Goal: Task Accomplishment & Management: Manage account settings

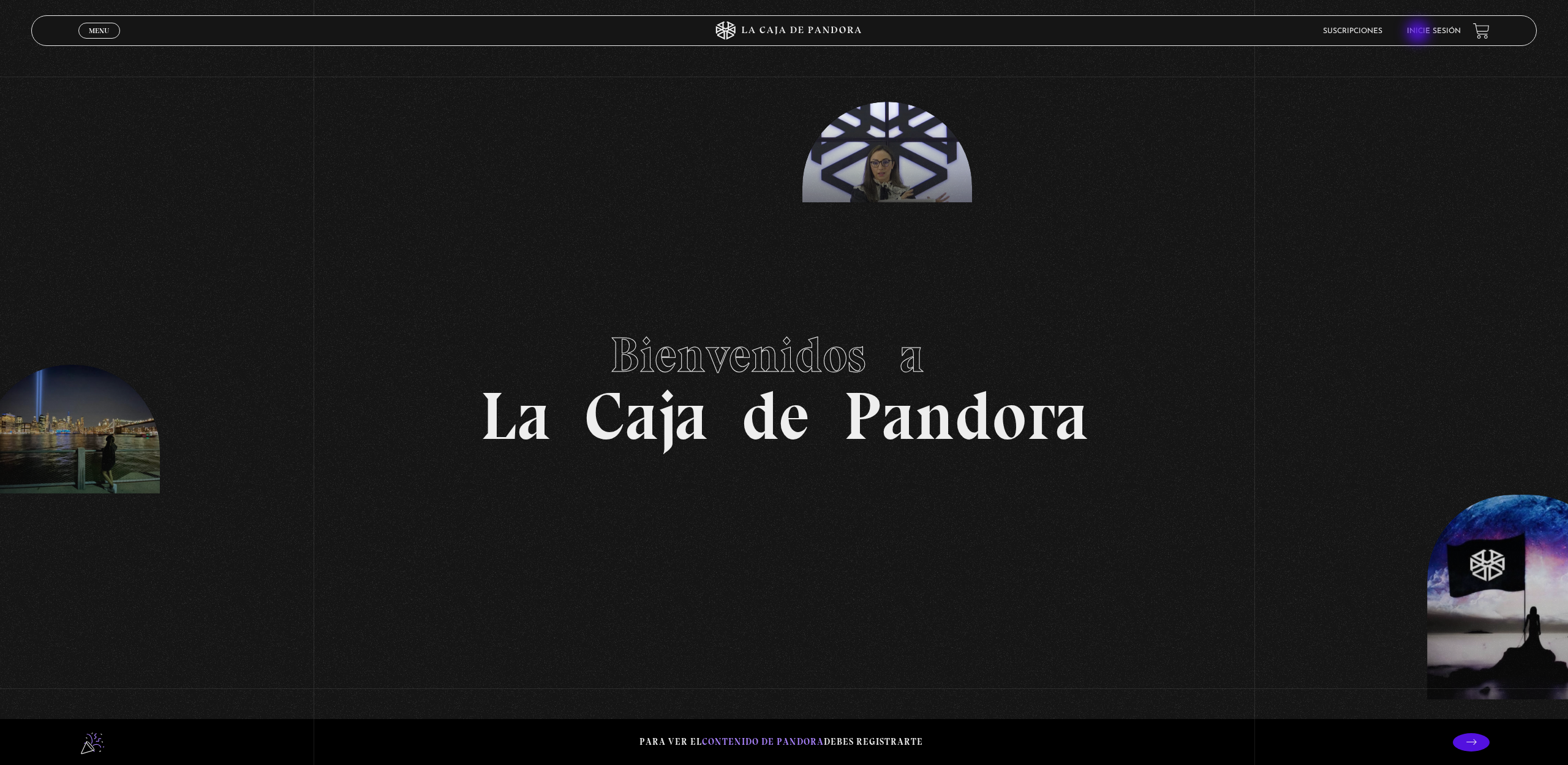
click at [1419, 33] on link "Inicie sesión" at bounding box center [1434, 31] width 54 height 7
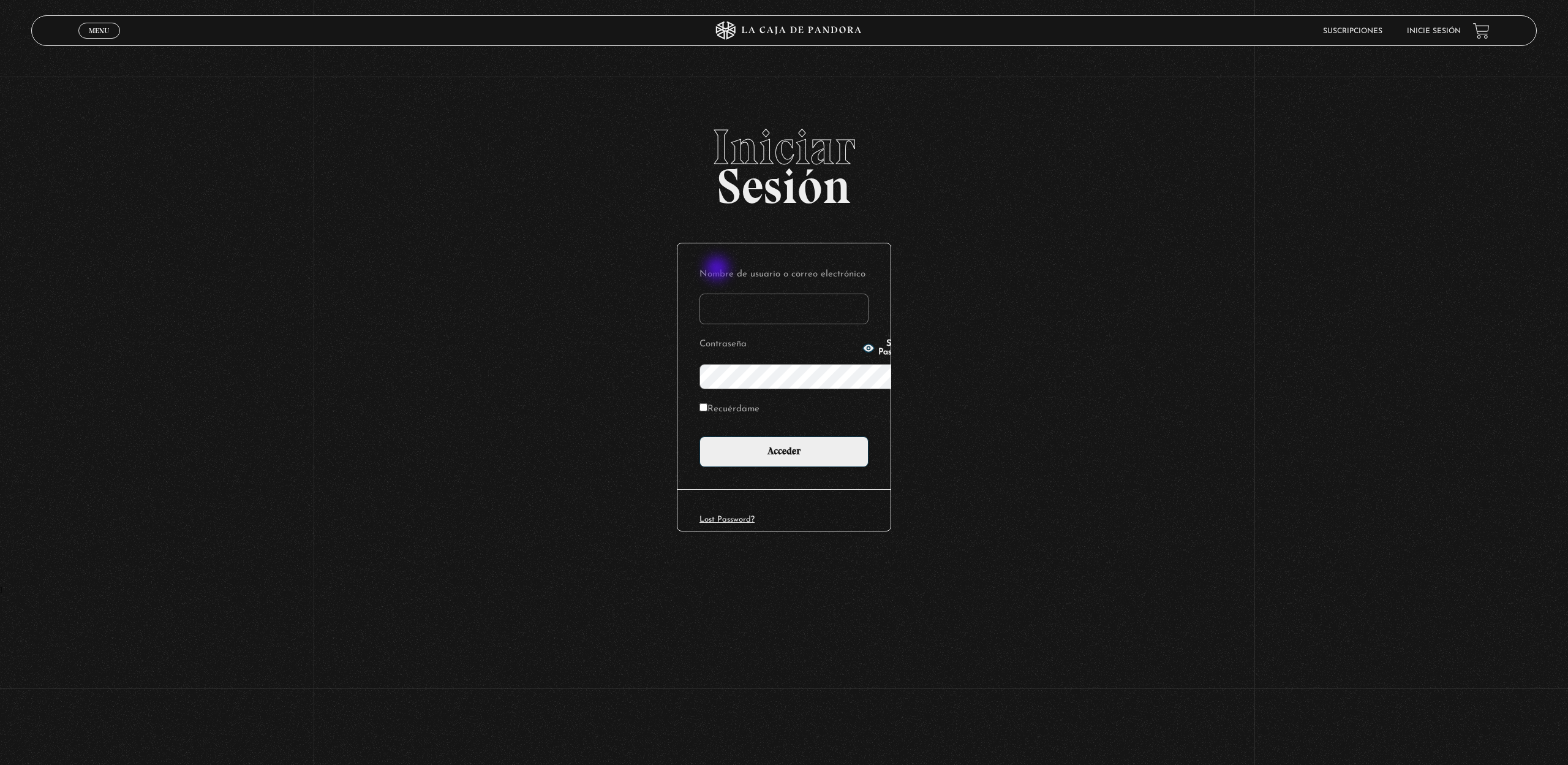
click at [719, 294] on input "Nombre de usuario o correo electrónico" at bounding box center [784, 309] width 169 height 30
type input "[PERSON_NAME][EMAIL_ADDRESS][PERSON_NAME][DOMAIN_NAME]"
click at [758, 436] on input "Acceder" at bounding box center [784, 451] width 169 height 30
